Goal: Transaction & Acquisition: Purchase product/service

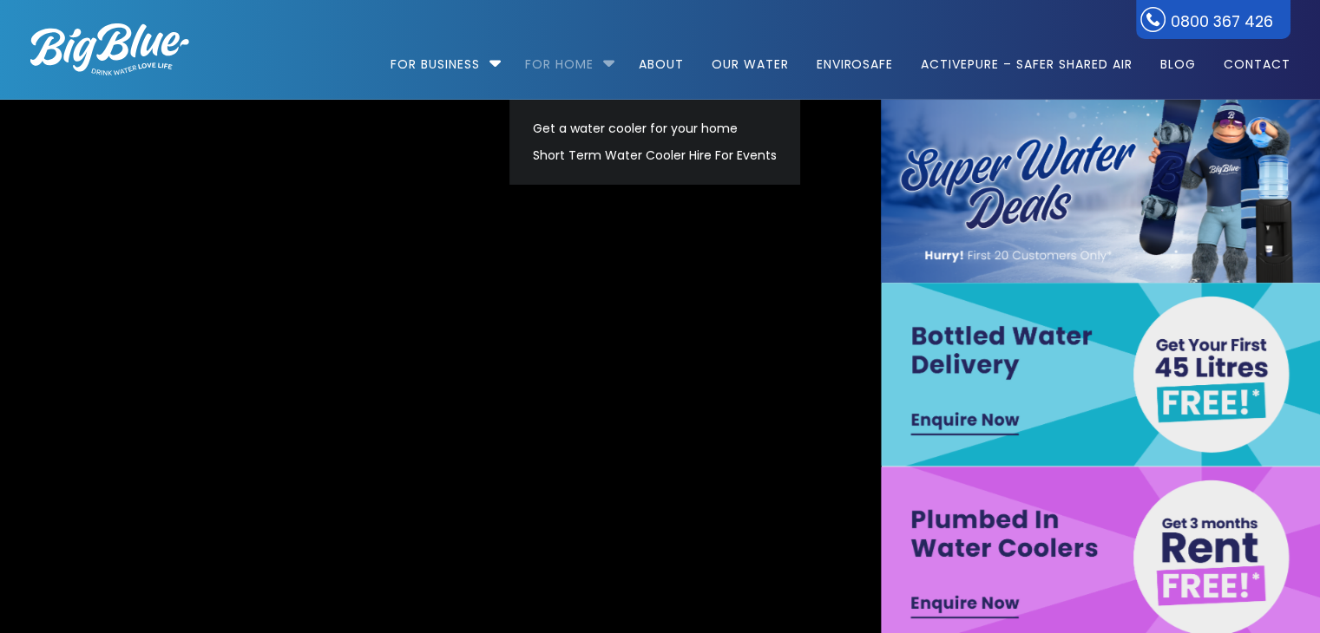
click at [564, 67] on link "For Home" at bounding box center [559, 56] width 93 height 112
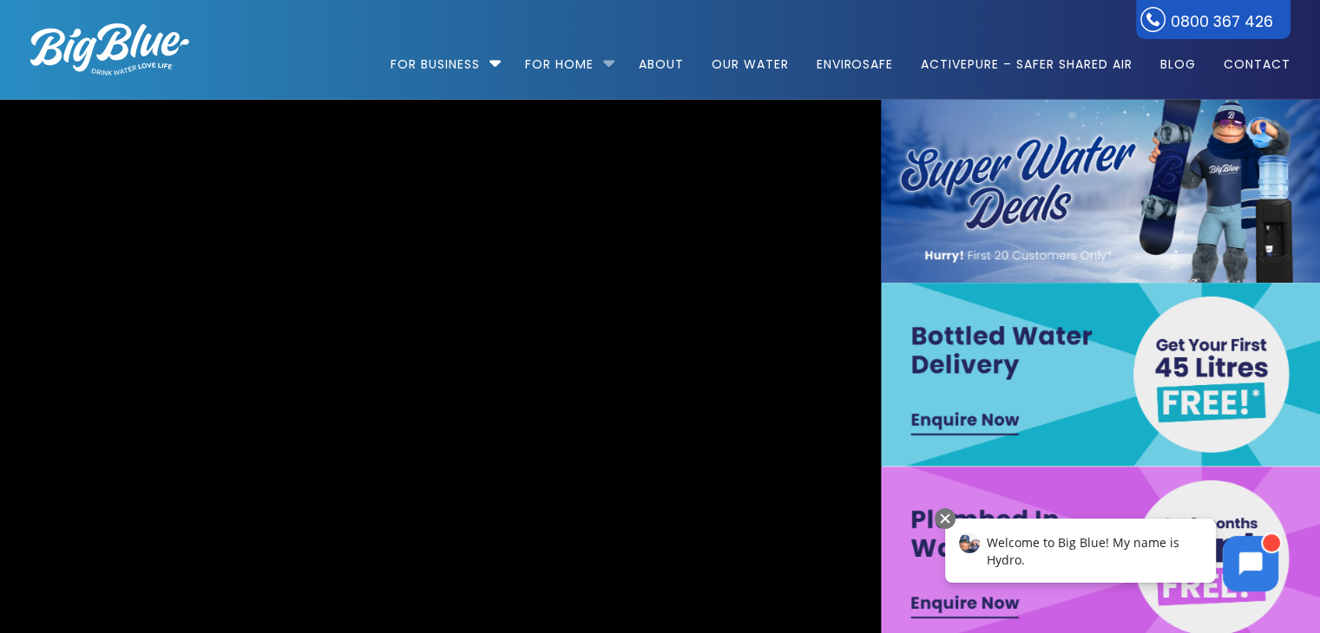
click at [604, 66] on li "For Home Get a water cooler for your home Short Term Water Cooler Hire For Even…" at bounding box center [568, 56] width 110 height 99
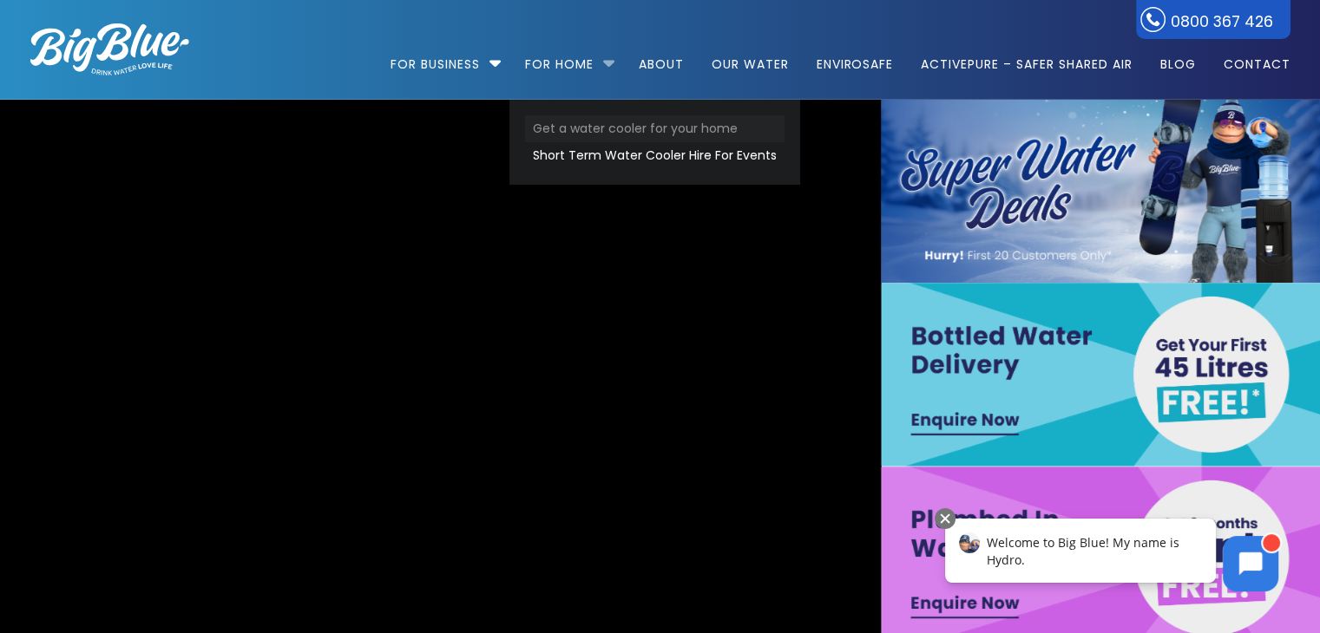
click at [591, 127] on link "Get a water cooler for your home" at bounding box center [654, 128] width 259 height 27
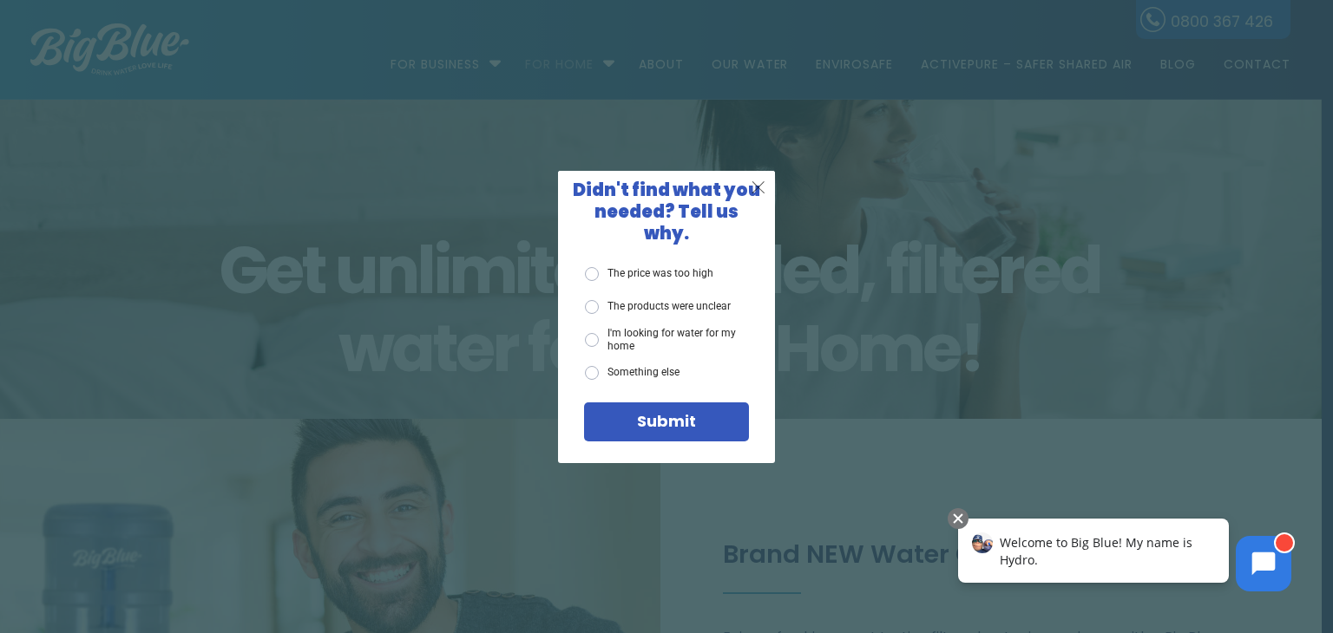
click at [763, 198] on span "X" at bounding box center [758, 187] width 16 height 22
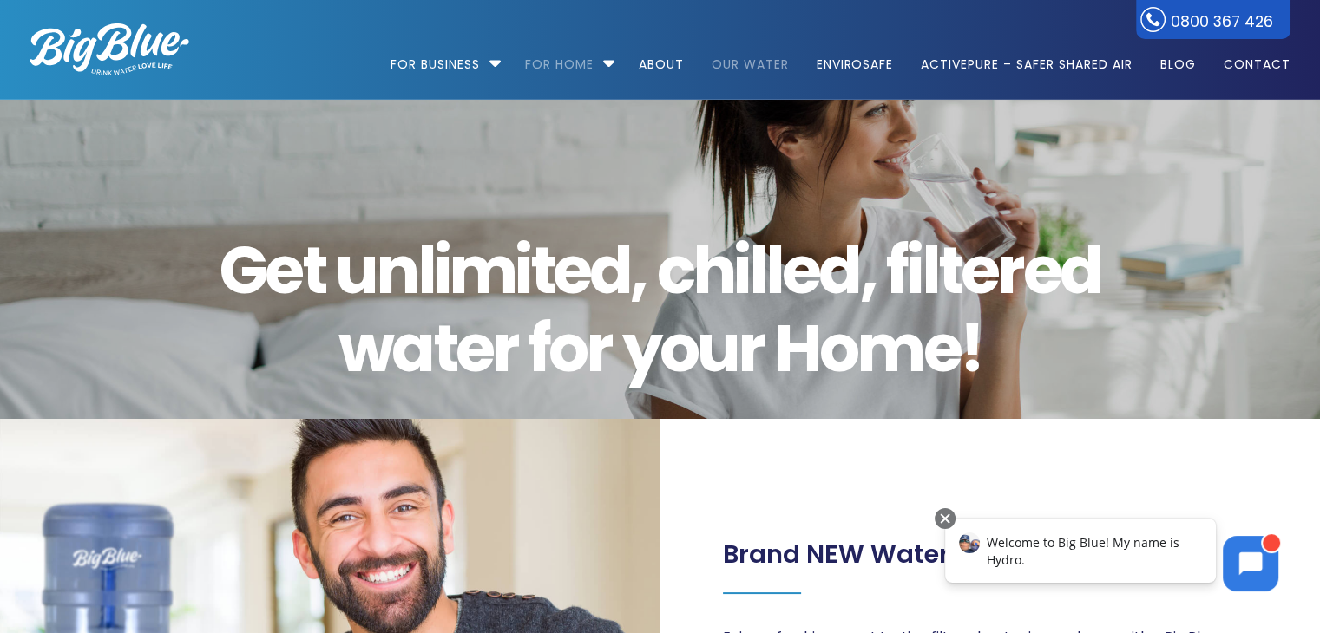
click at [722, 66] on link "Our Water" at bounding box center [750, 56] width 102 height 112
